Goal: Book appointment/travel/reservation

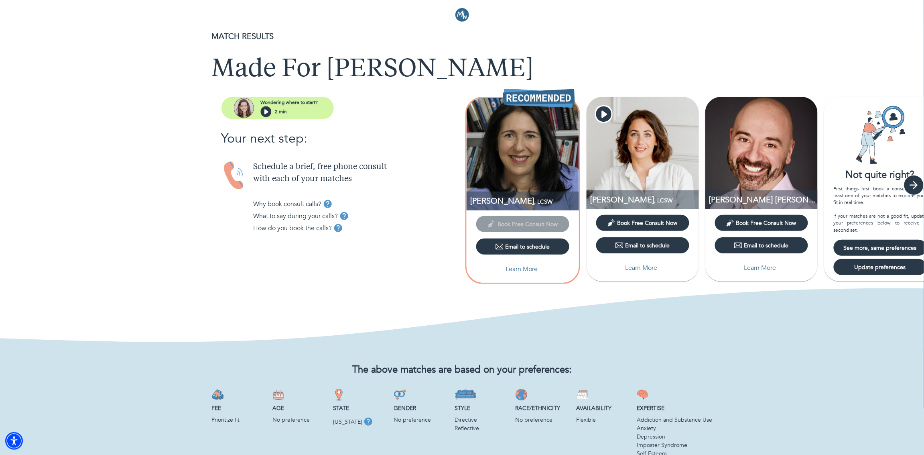
click at [914, 185] on icon "button" at bounding box center [914, 185] width 8 height 8
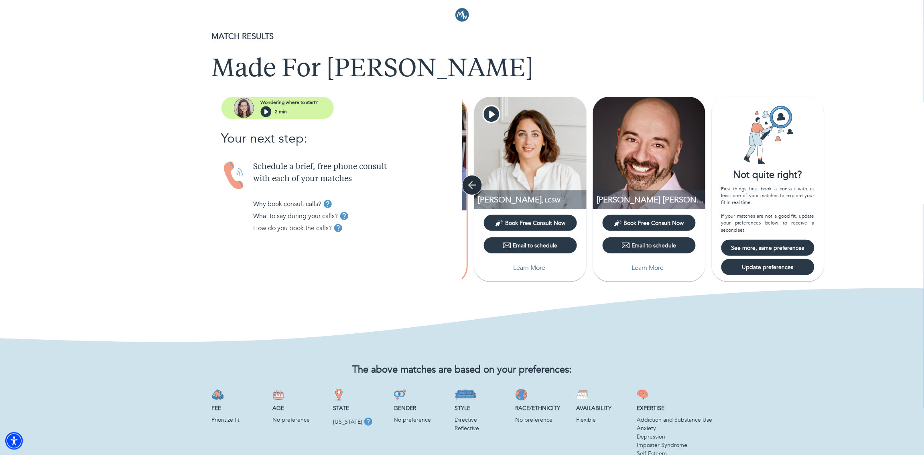
click at [474, 191] on icon "button" at bounding box center [472, 185] width 12 height 12
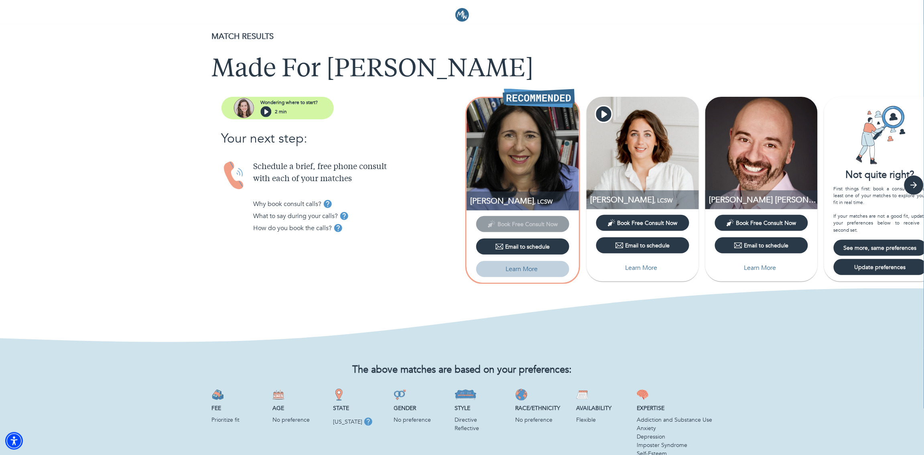
click at [533, 269] on p "Learn More" at bounding box center [522, 269] width 32 height 10
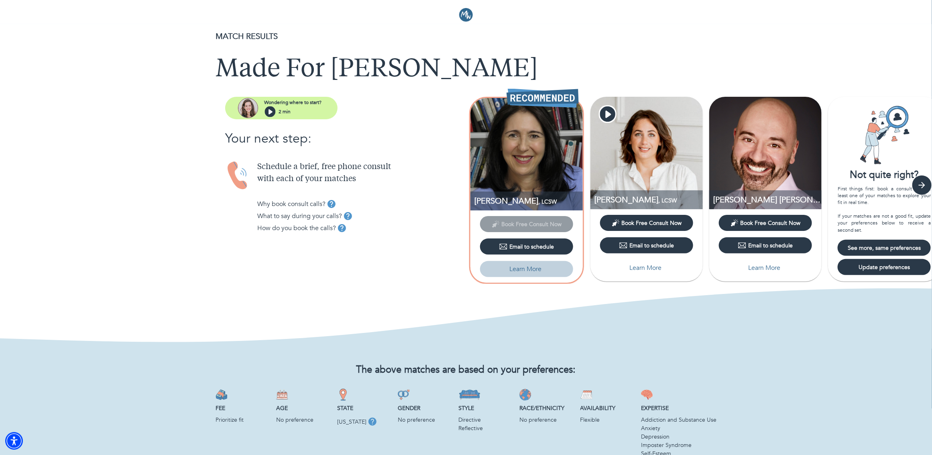
select select "2"
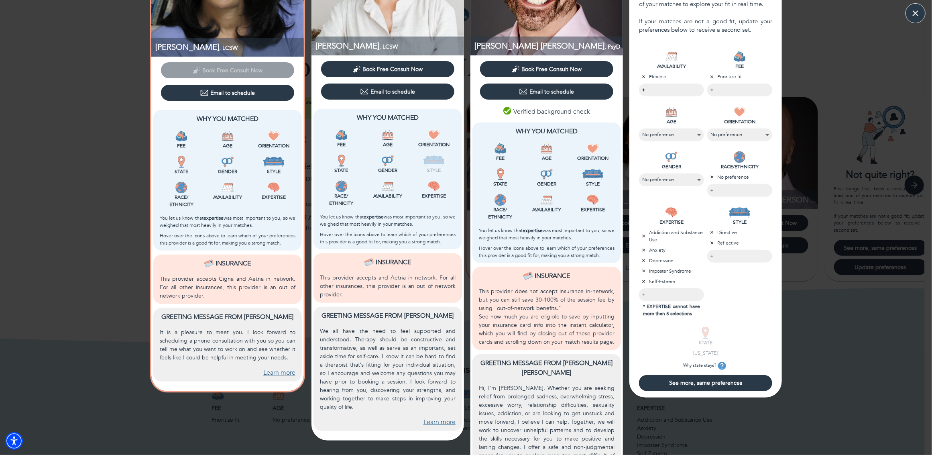
scroll to position [79, 0]
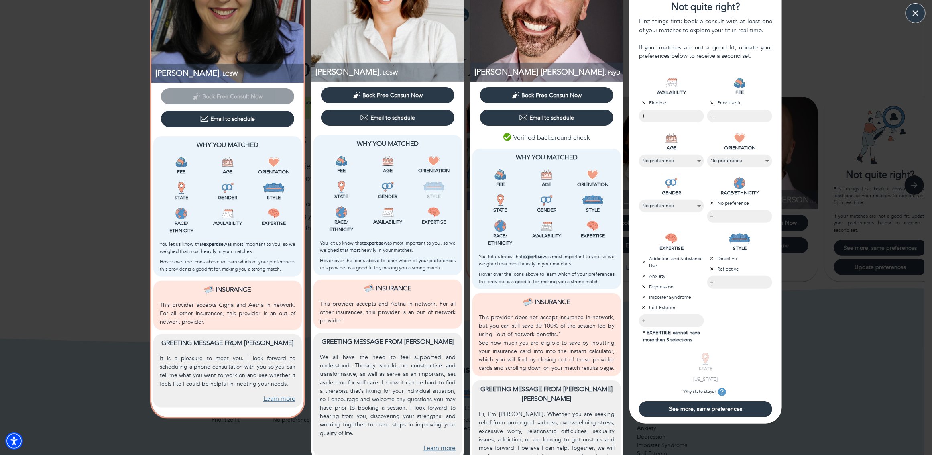
click at [743, 406] on span "See more, same preferences" at bounding box center [705, 409] width 127 height 8
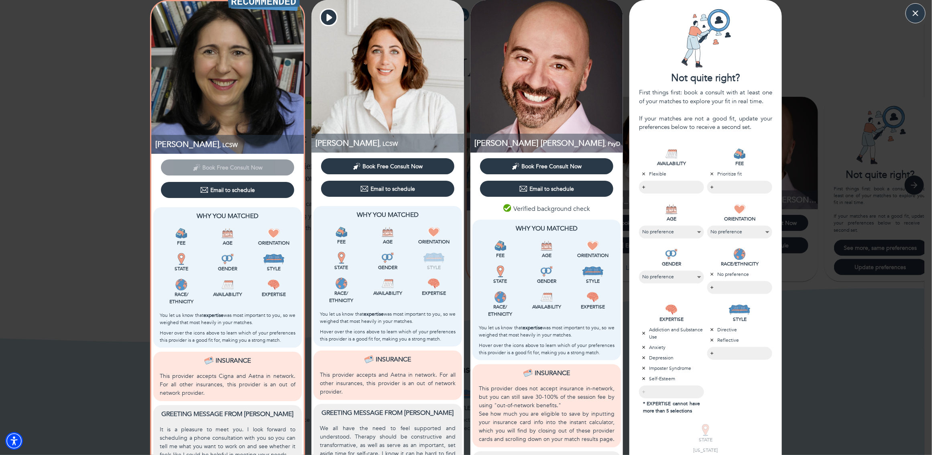
scroll to position [0, 0]
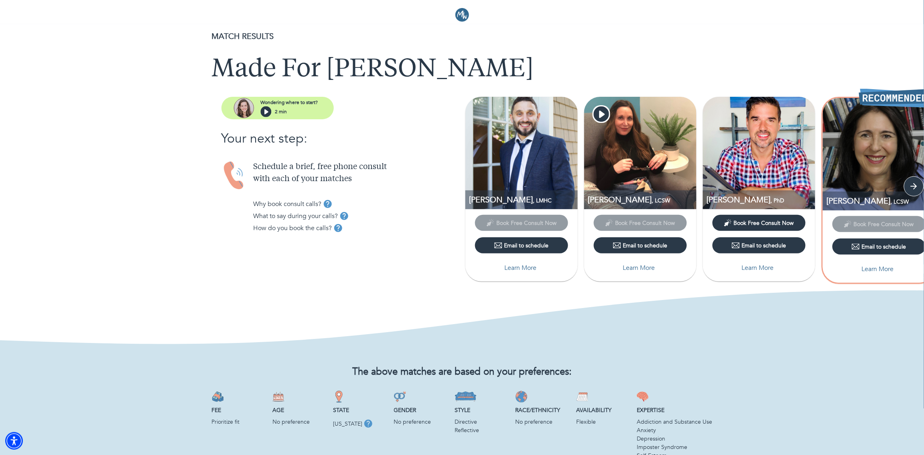
click at [527, 268] on p "Learn More" at bounding box center [521, 268] width 32 height 10
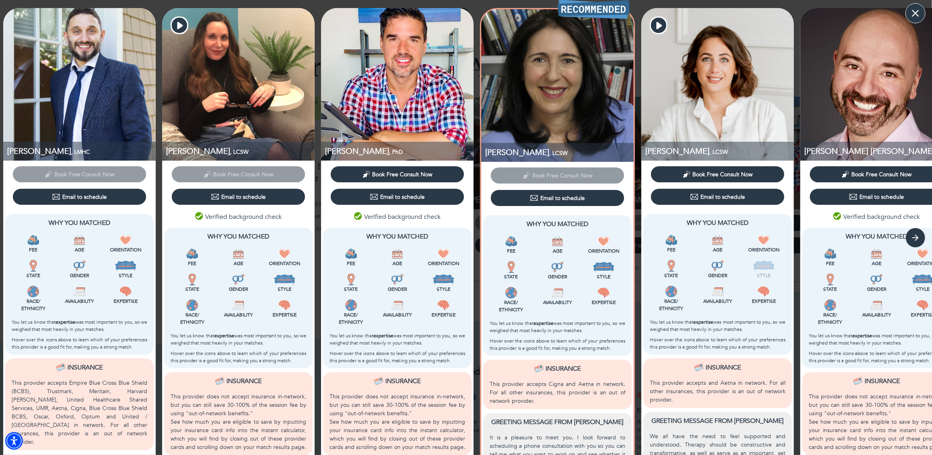
click at [910, 9] on icon "button" at bounding box center [916, 13] width 12 height 12
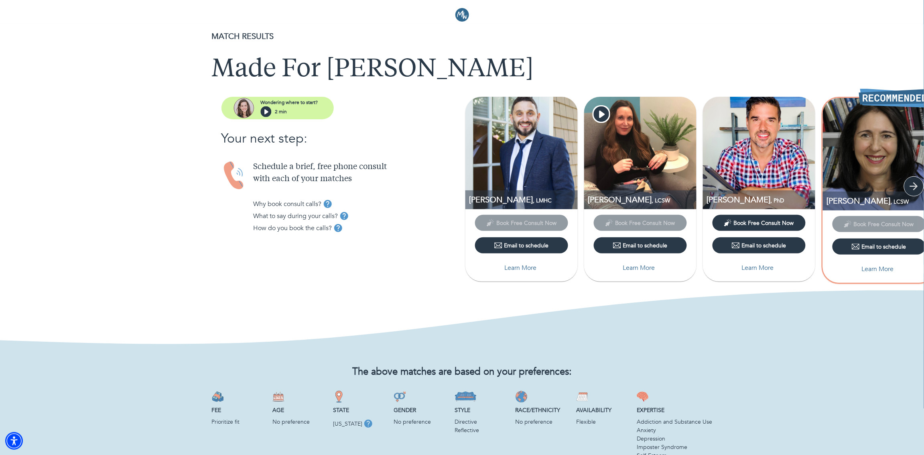
click at [912, 181] on icon "button" at bounding box center [914, 186] width 12 height 12
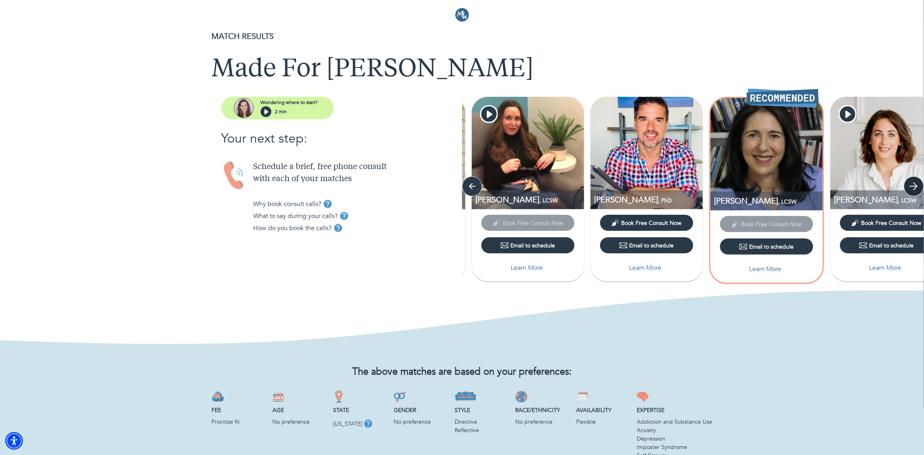
click at [912, 181] on icon "button" at bounding box center [914, 186] width 12 height 12
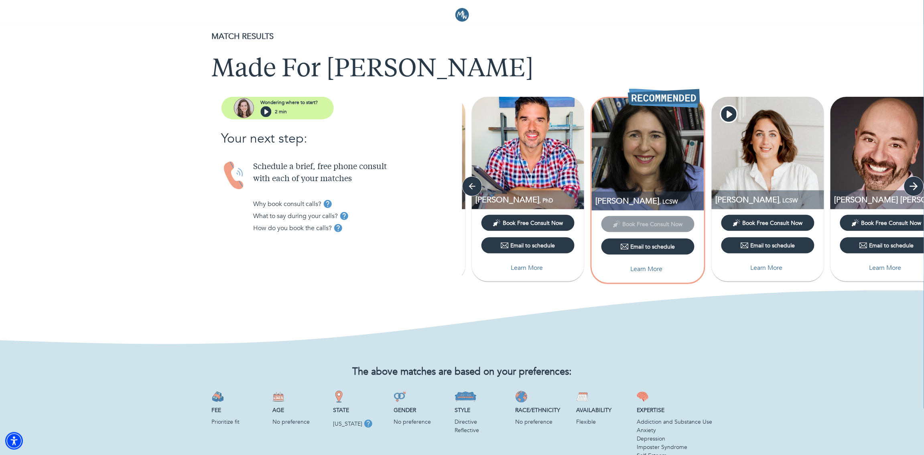
click at [912, 181] on icon "button" at bounding box center [914, 186] width 12 height 12
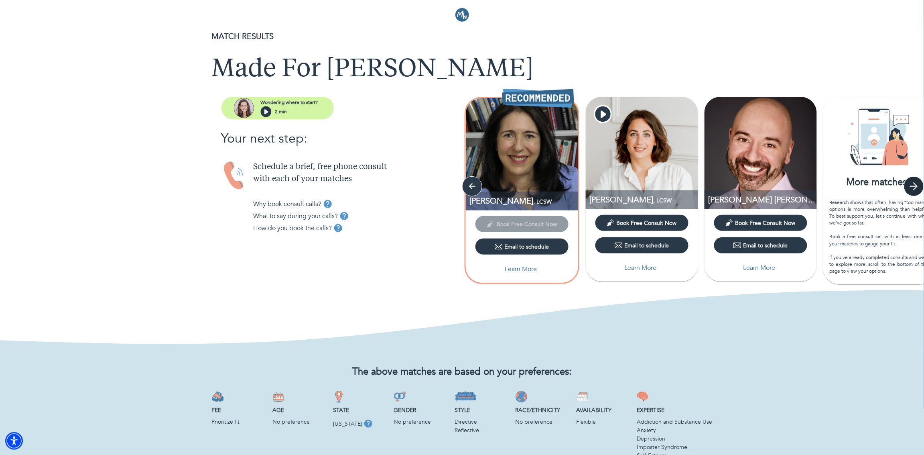
click at [912, 181] on icon "button" at bounding box center [914, 186] width 12 height 12
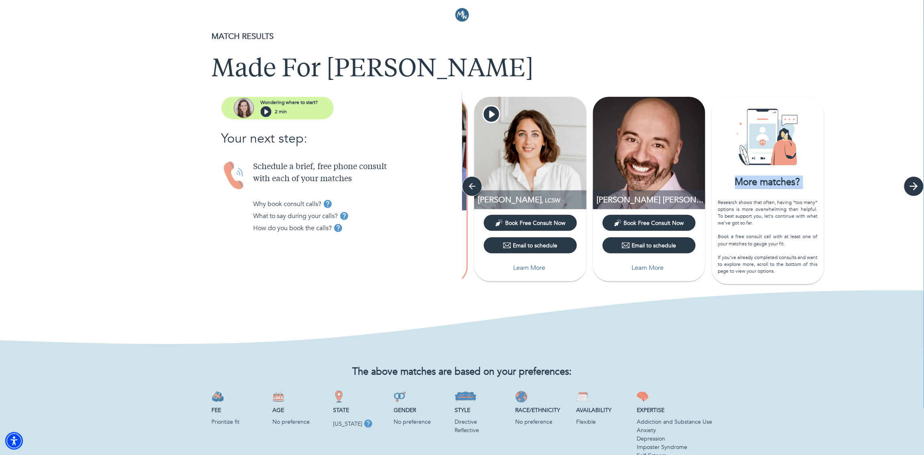
click at [912, 181] on div "[PERSON_NAME] , LMHC Book Free Consult Now Email to schedule Learn More [PERSON…" at bounding box center [693, 191] width 462 height 189
click at [737, 207] on div "Research shows that often, having *too many* options is more overwhelming than …" at bounding box center [769, 237] width 100 height 76
